Goal: Task Accomplishment & Management: Manage account settings

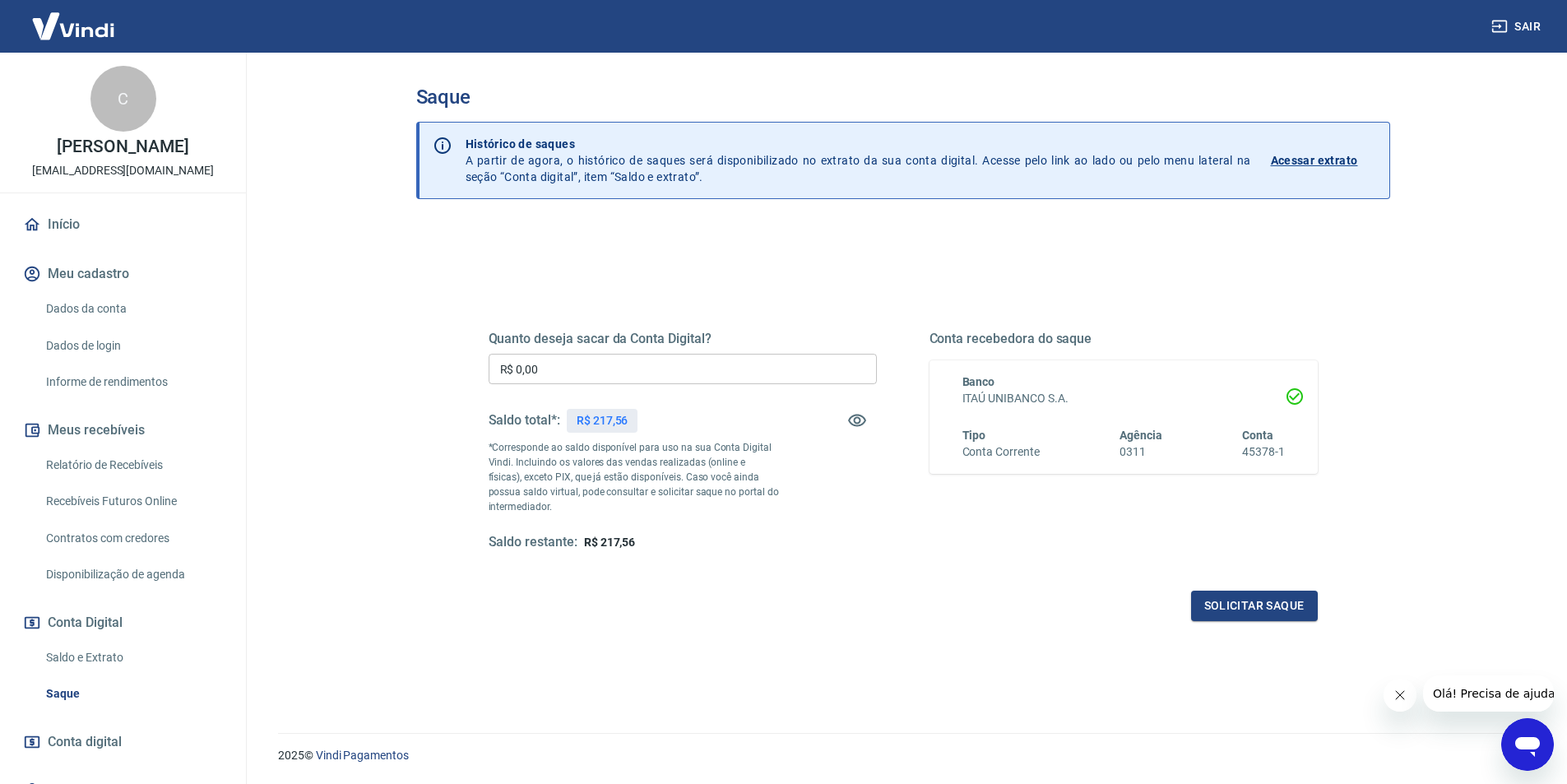
click at [629, 362] on input "R$ 0,00" at bounding box center [683, 368] width 388 height 30
type input "R$ 217,56"
click at [1254, 599] on button "Solicitar saque" at bounding box center [1254, 605] width 127 height 30
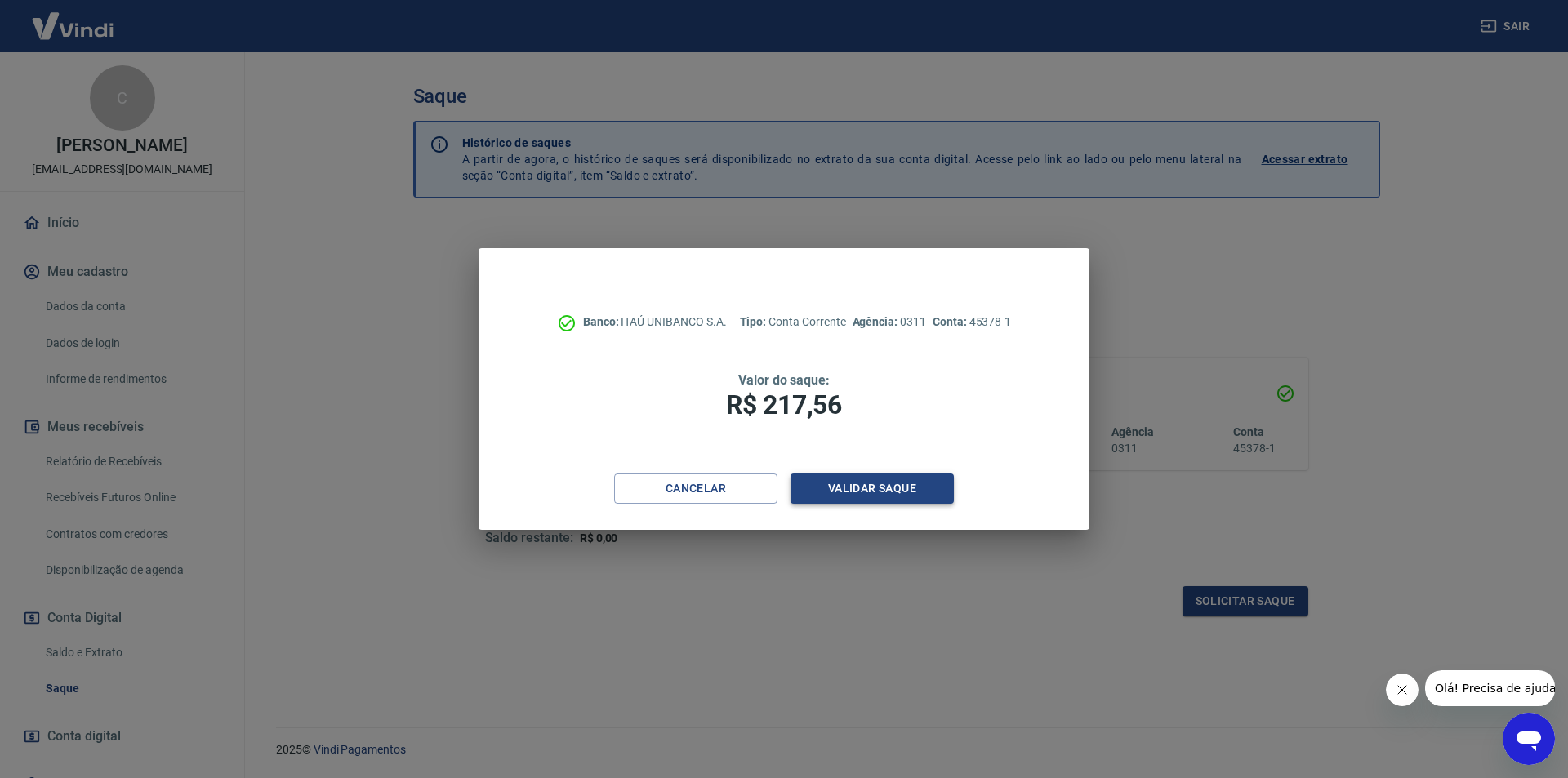
click at [902, 486] on button "Validar saque" at bounding box center [872, 488] width 163 height 30
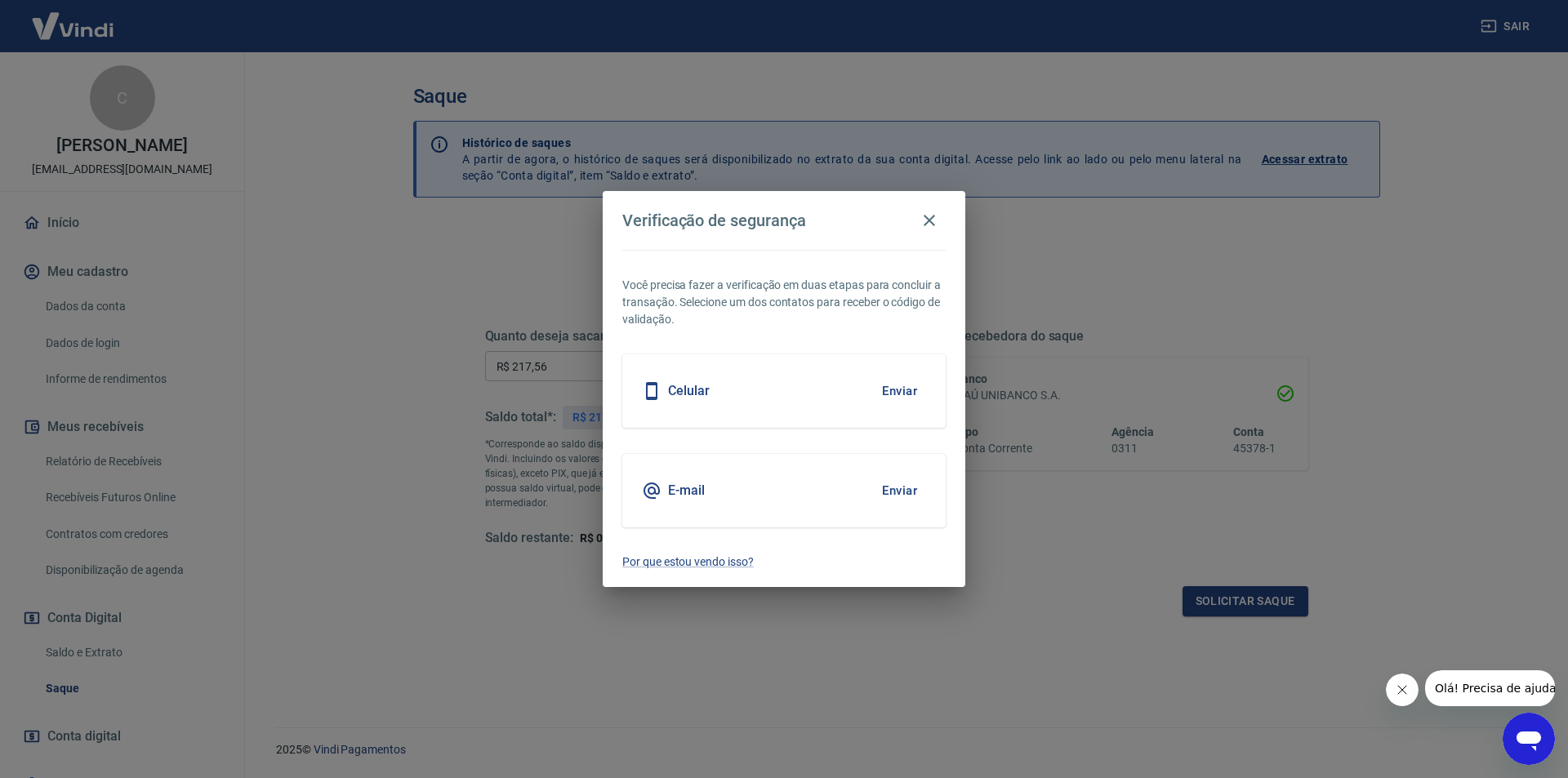
click at [895, 497] on button "Enviar" at bounding box center [899, 490] width 53 height 34
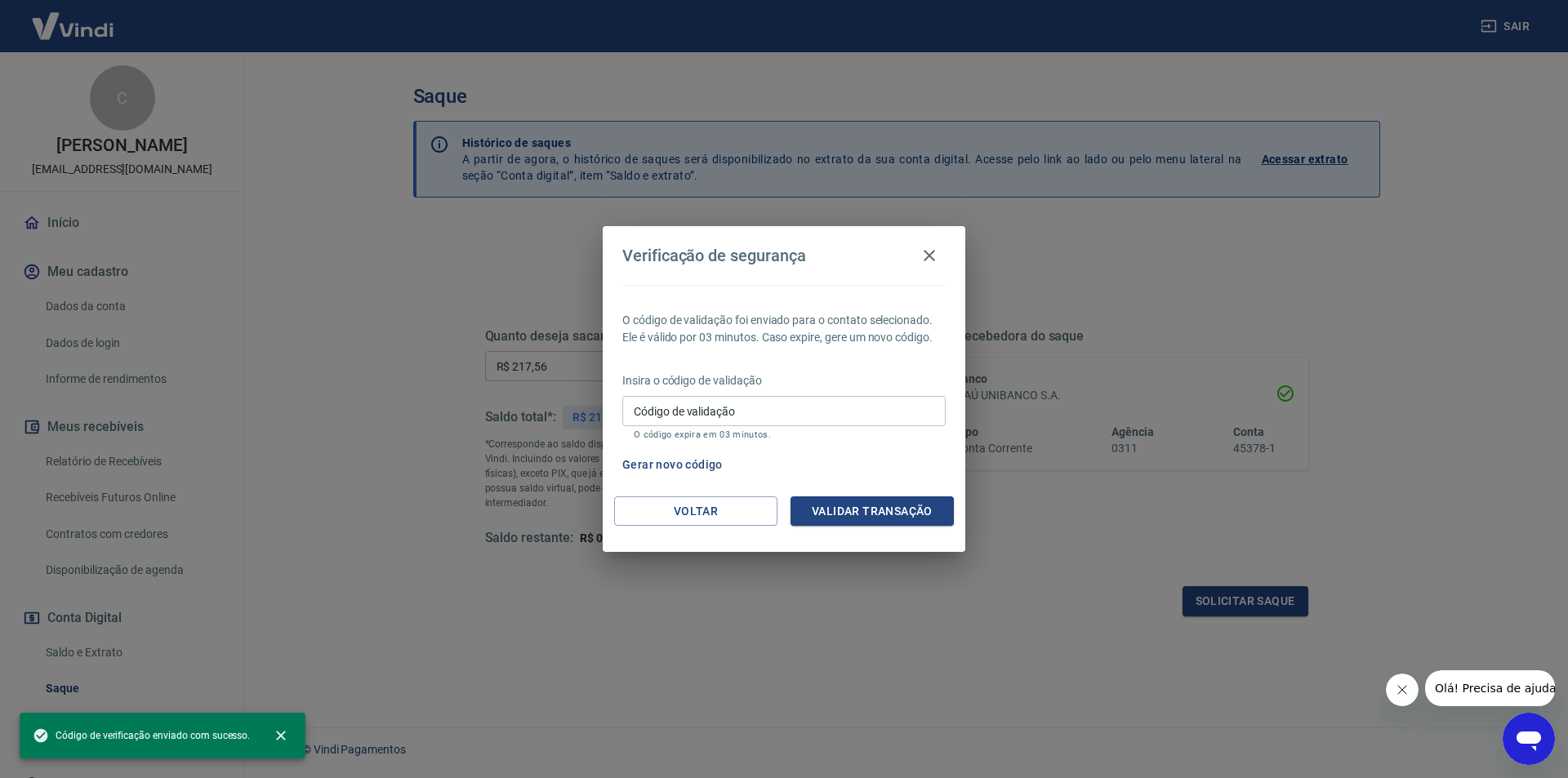
click at [821, 418] on input "Código de validação" at bounding box center [784, 410] width 323 height 30
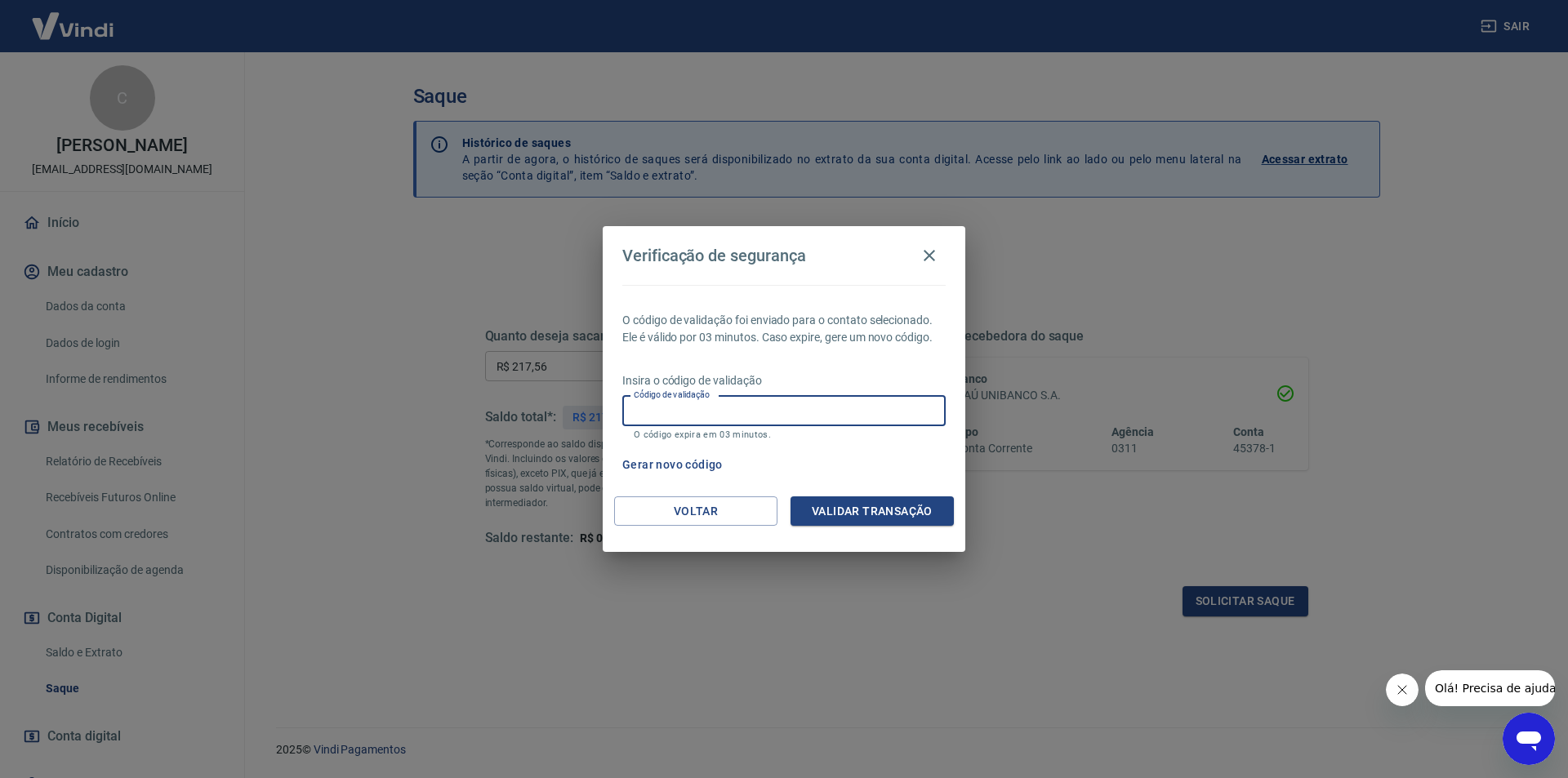
paste input "953232"
type input "953232"
click at [872, 511] on button "Validar transação" at bounding box center [872, 511] width 163 height 30
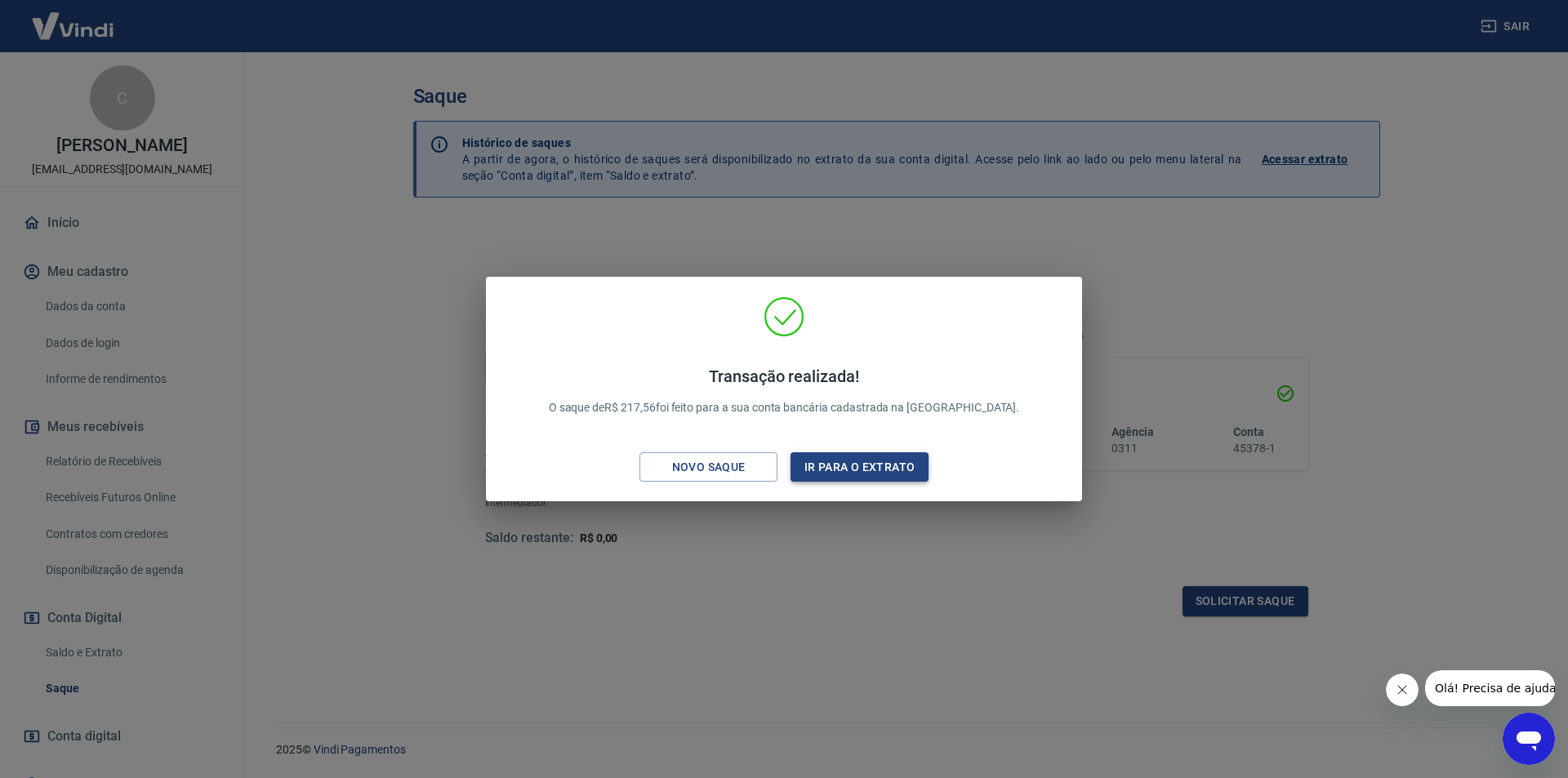
click at [897, 461] on button "Ir para o extrato" at bounding box center [859, 466] width 138 height 30
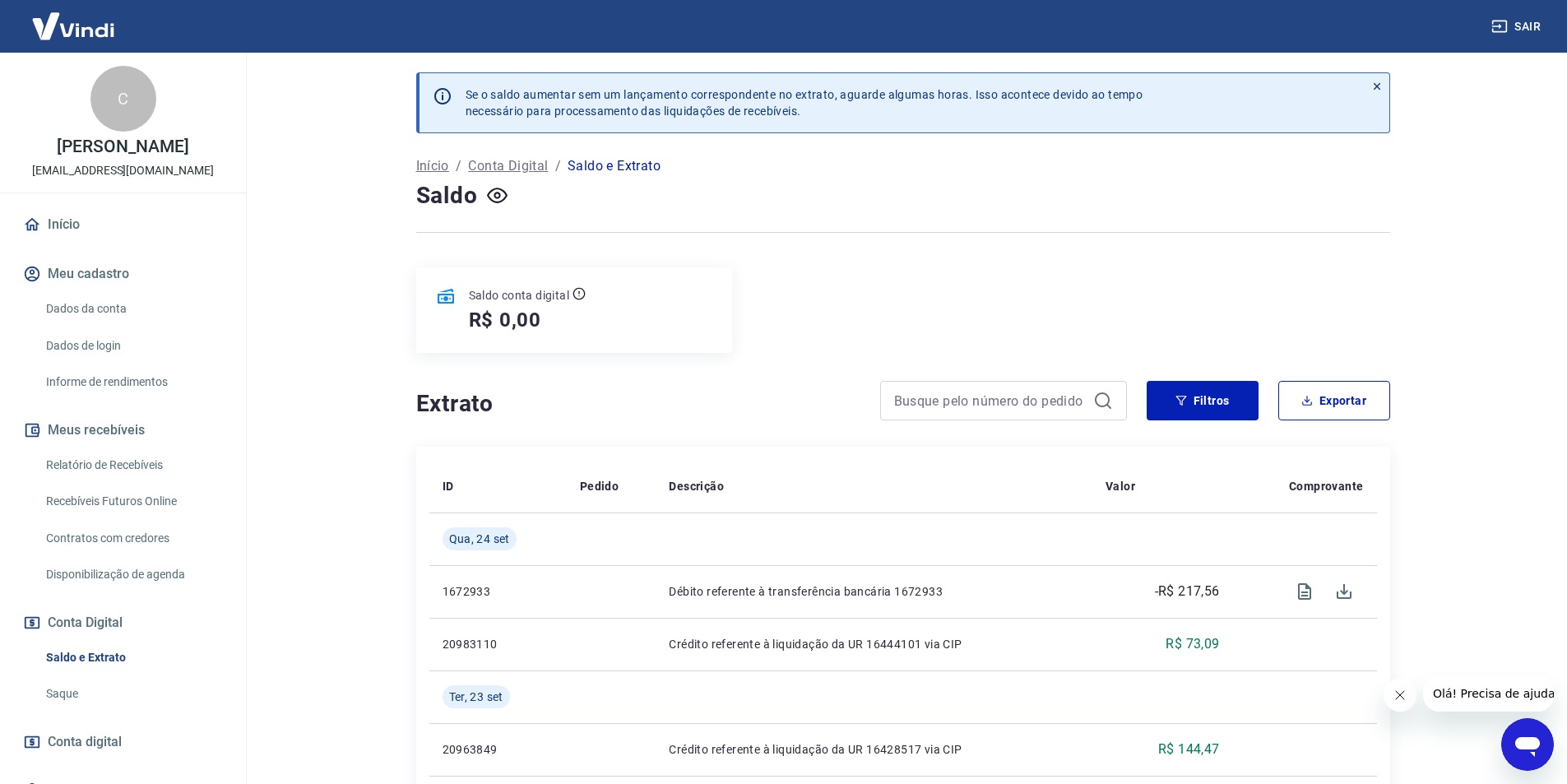
click at [1519, 31] on button "Sair" at bounding box center [1518, 26] width 59 height 30
